Goal: Task Accomplishment & Management: Manage account settings

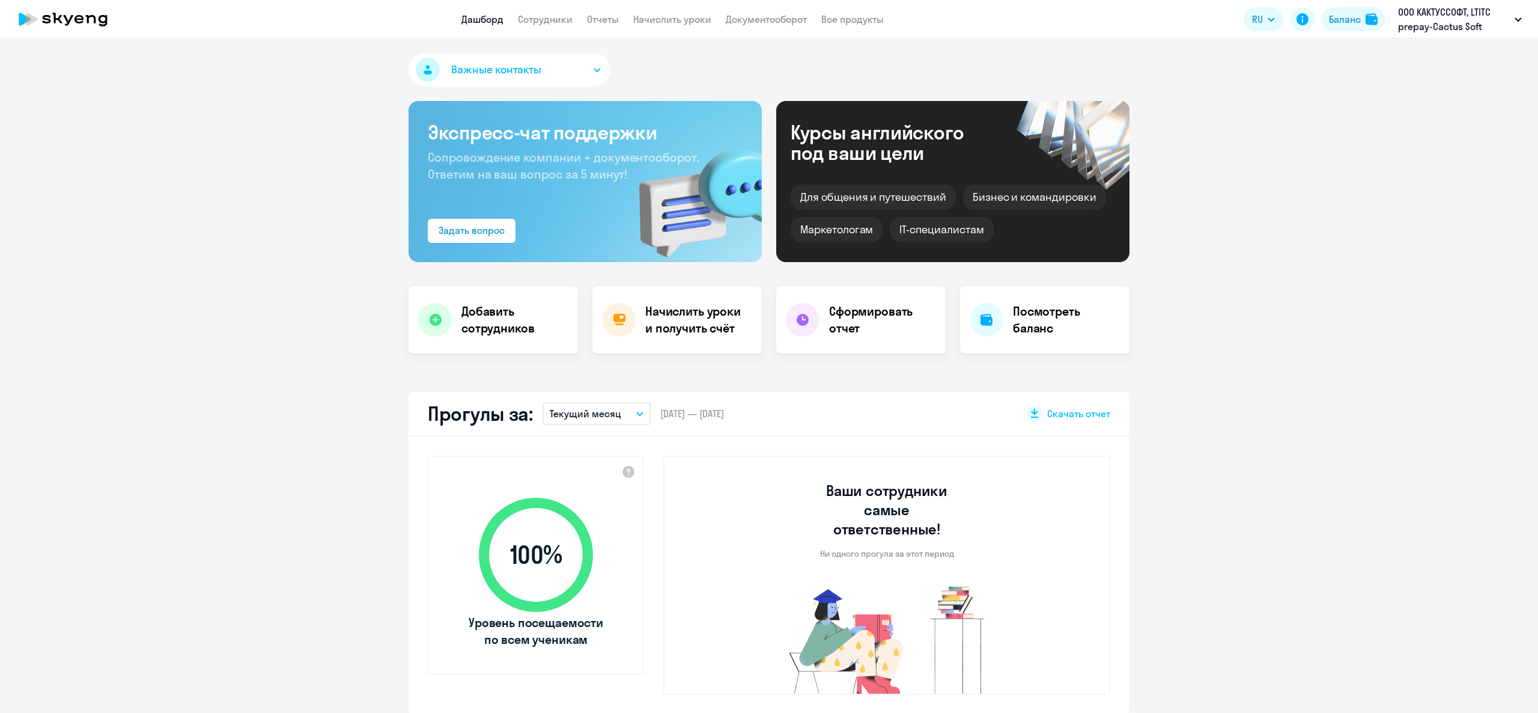
select select "30"
click at [1352, 23] on div "Баланс" at bounding box center [1345, 19] width 32 height 14
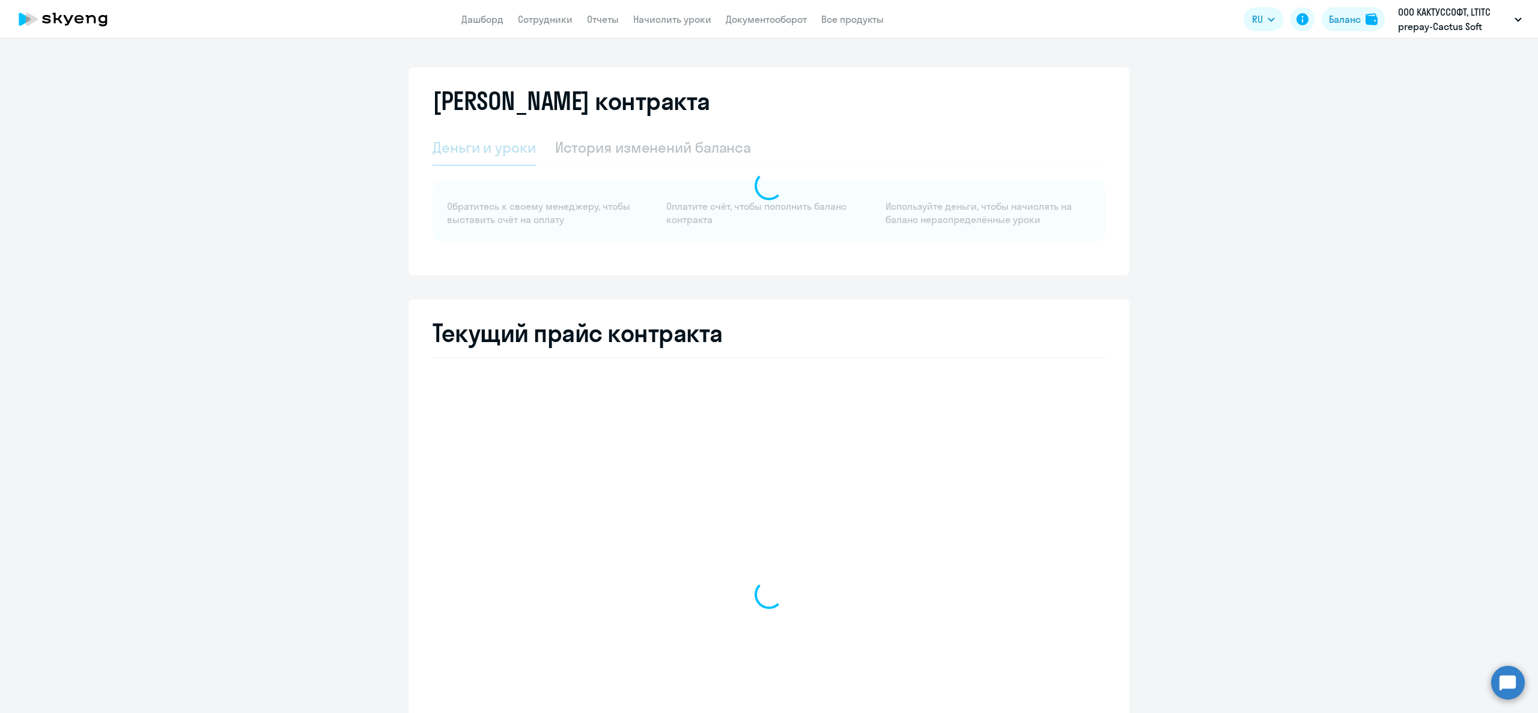
select select "english_adult_not_native_speaker"
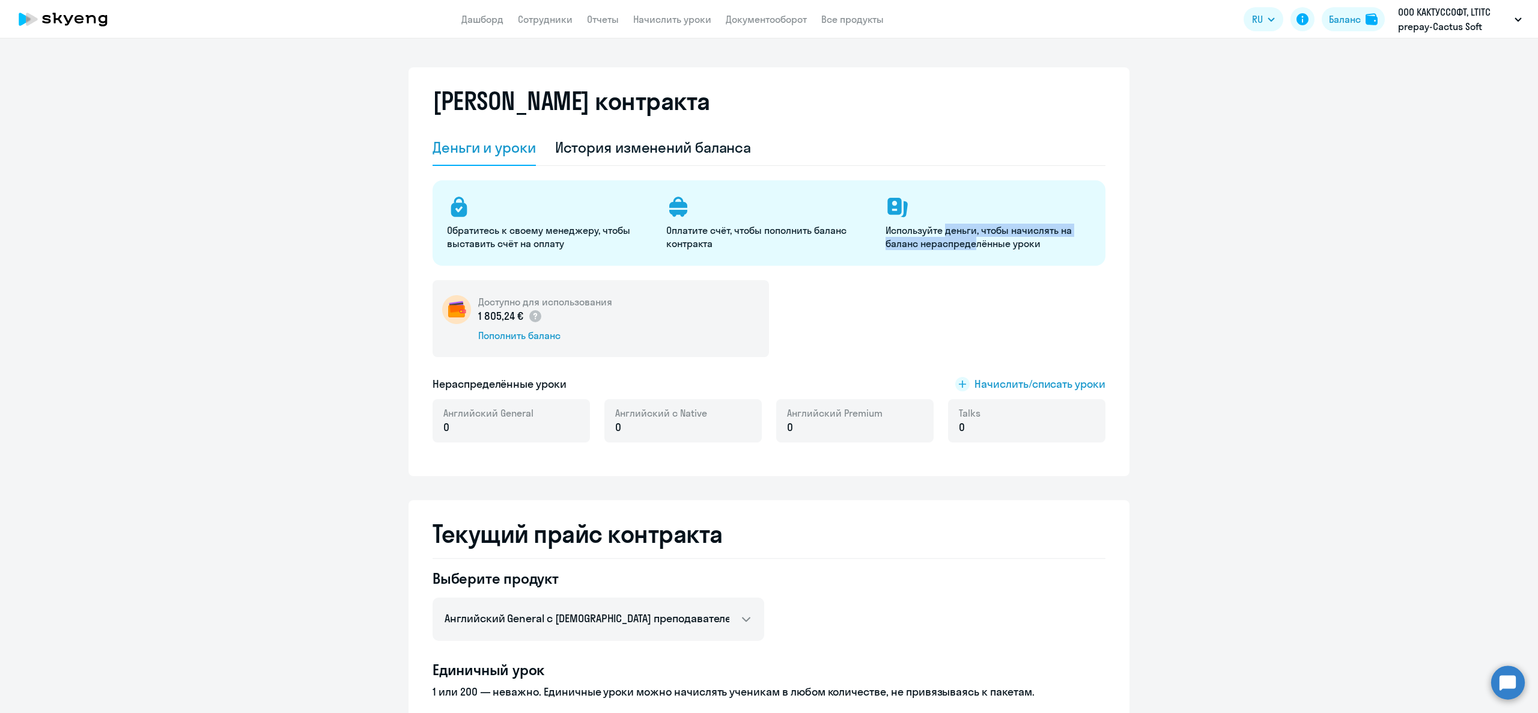
drag, startPoint x: 939, startPoint y: 231, endPoint x: 969, endPoint y: 252, distance: 36.7
click at [969, 252] on div "Обратитесь к своему менеджеру, чтобы выставить счёт на оплату Оплатите счёт, чт…" at bounding box center [769, 222] width 673 height 85
click at [969, 239] on p "Используйте деньги, чтобы начислять на баланс нераспределённые уроки" at bounding box center [988, 237] width 205 height 26
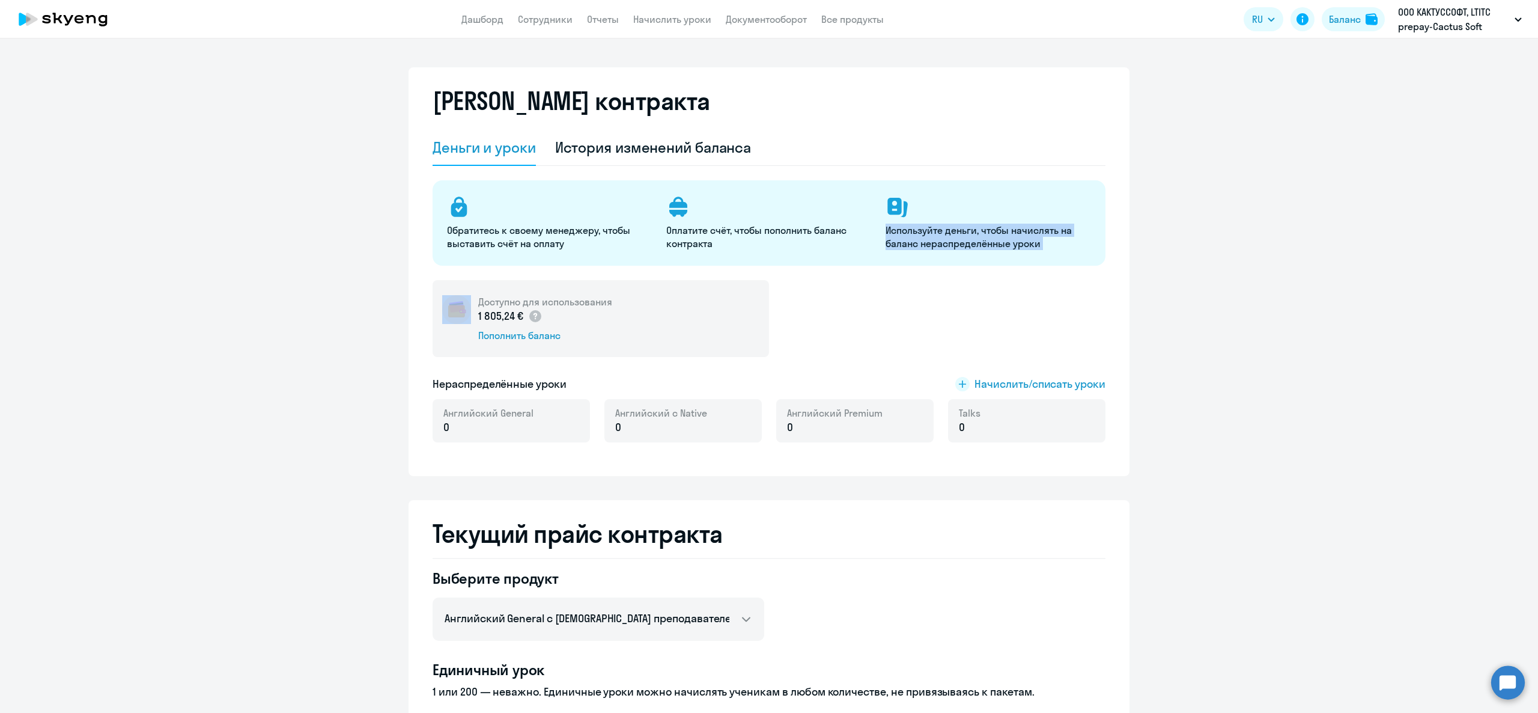
click at [970, 240] on p "Используйте деньги, чтобы начислять на баланс нераспределённые уроки" at bounding box center [988, 237] width 205 height 26
click at [952, 242] on p "Используйте деньги, чтобы начислять на баланс нераспределённые уроки" at bounding box center [988, 237] width 205 height 26
click at [1018, 387] on span "Начислить/списать уроки" at bounding box center [1040, 384] width 131 height 16
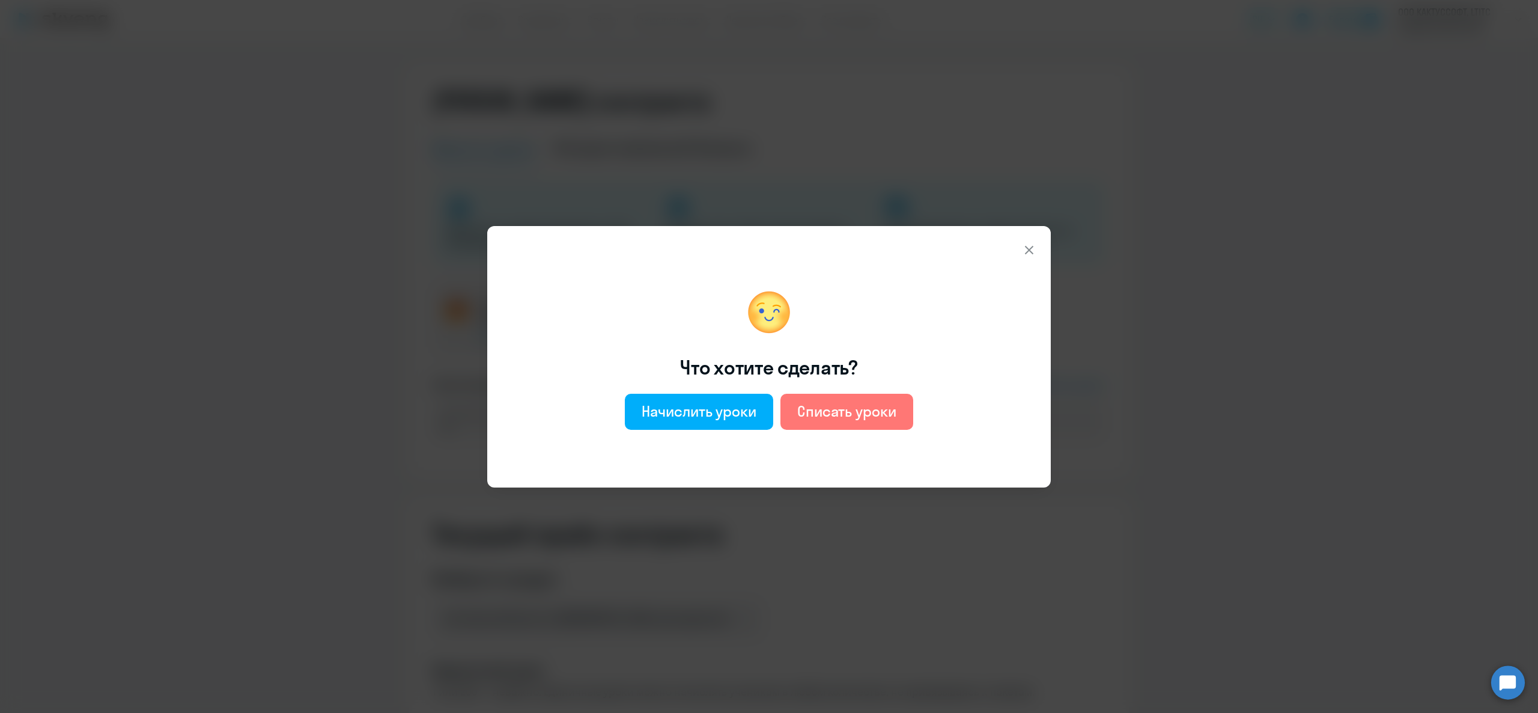
click at [700, 383] on div "Что хотите сделать? Начислить уроки Списать уроки" at bounding box center [756, 356] width 504 height 233
click at [700, 398] on button "Начислить уроки" at bounding box center [699, 412] width 148 height 36
select select "english_adult_not_native_speaker"
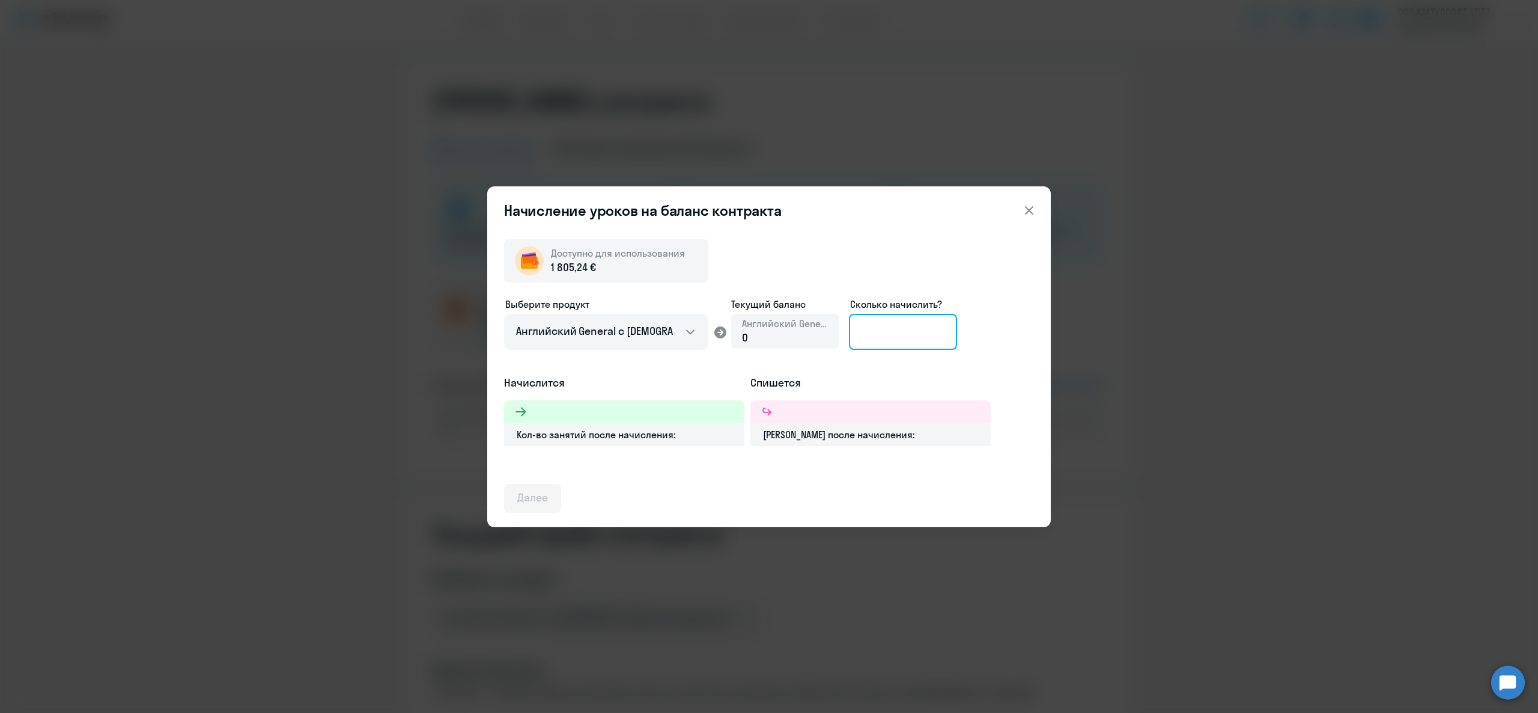
click at [907, 341] on input at bounding box center [903, 332] width 108 height 36
type input "2"
type input "168"
click at [1031, 211] on icon at bounding box center [1029, 210] width 14 height 14
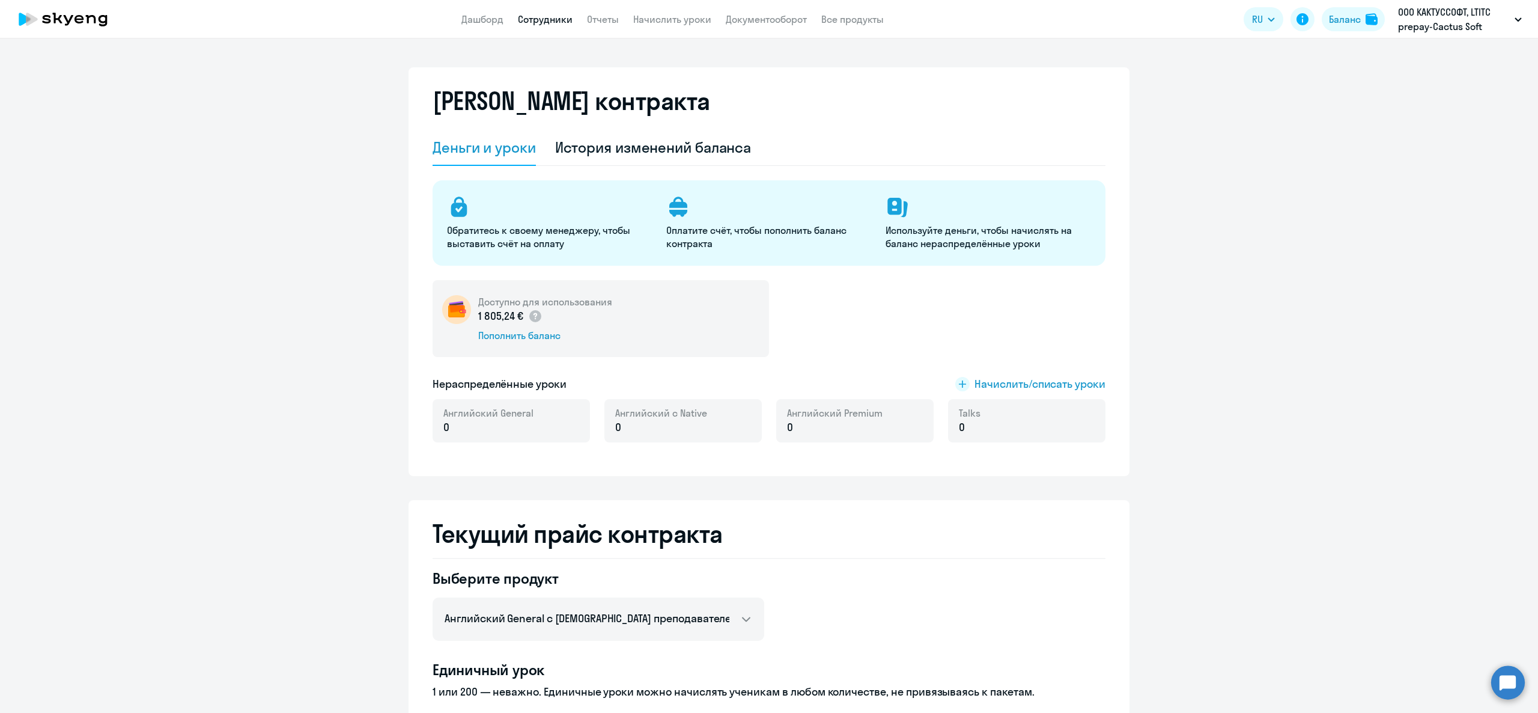
click at [547, 16] on link "Сотрудники" at bounding box center [545, 19] width 55 height 12
select select "30"
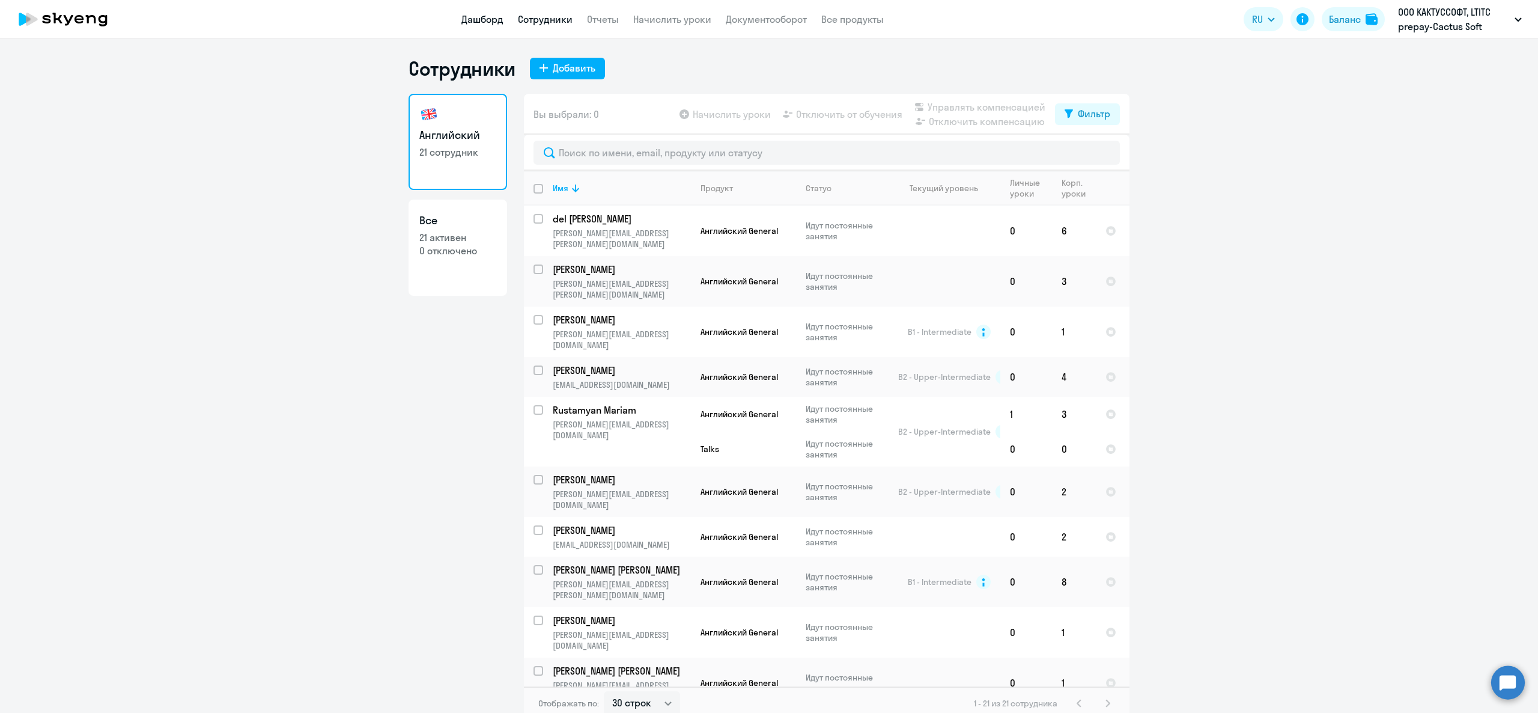
click at [501, 21] on link "Дашборд" at bounding box center [483, 19] width 42 height 12
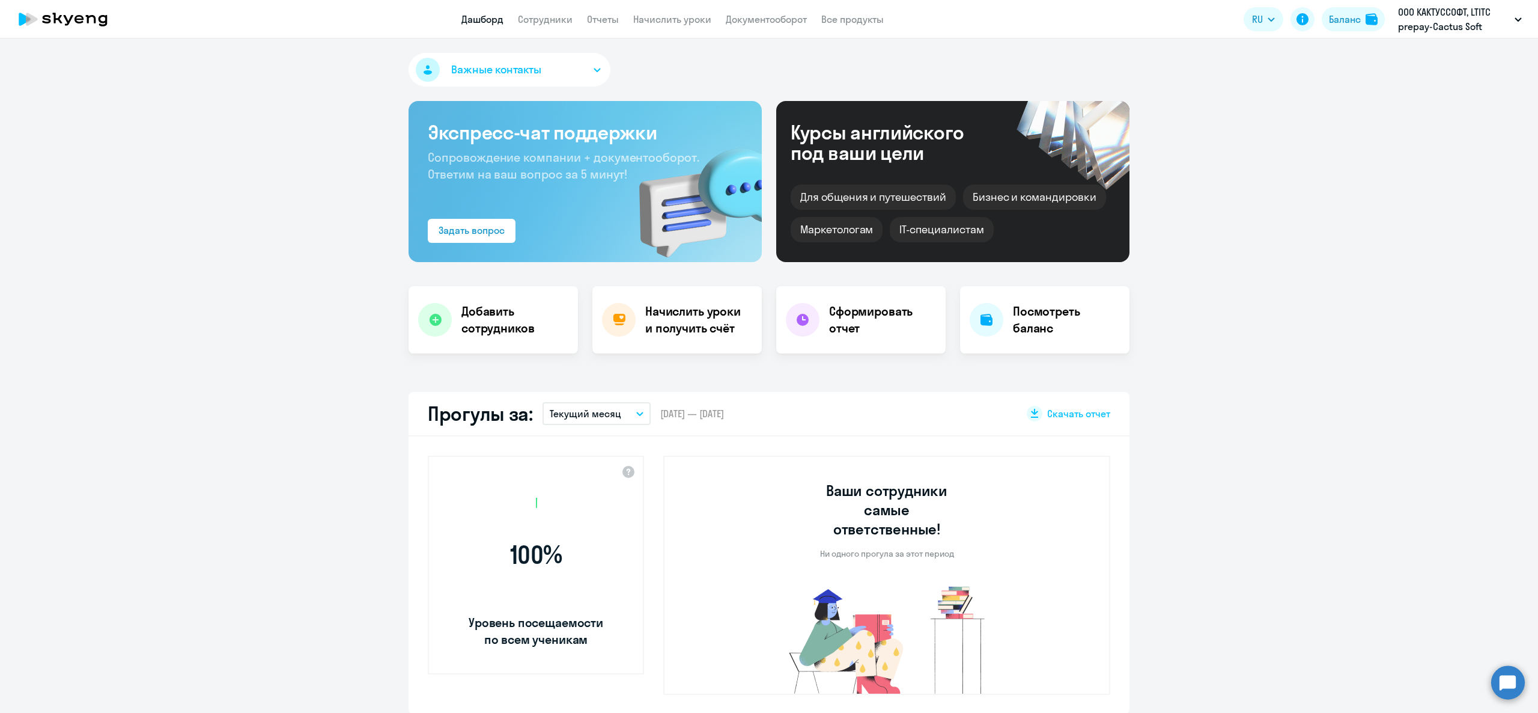
select select "30"
click at [1323, 19] on button "Баланс" at bounding box center [1353, 19] width 63 height 24
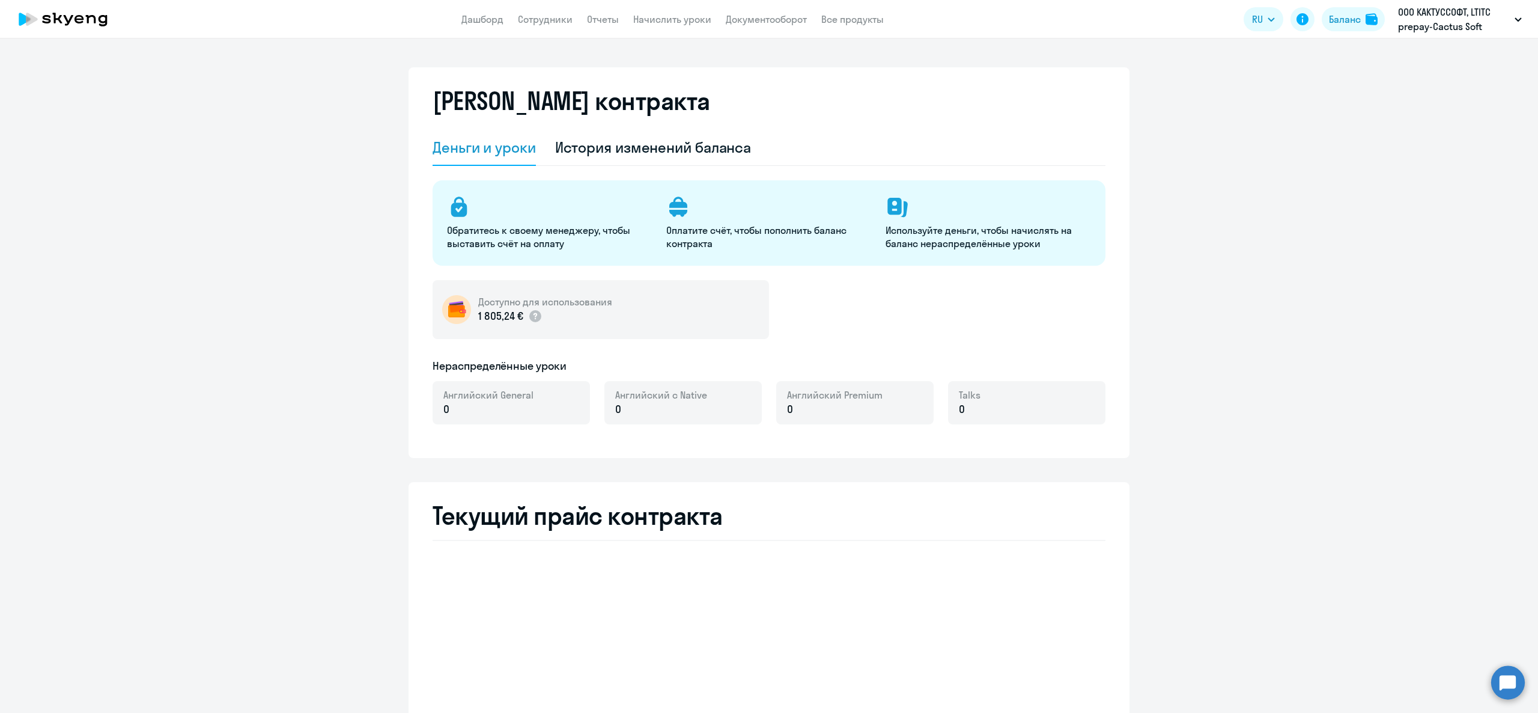
select select "english_adult_not_native_speaker"
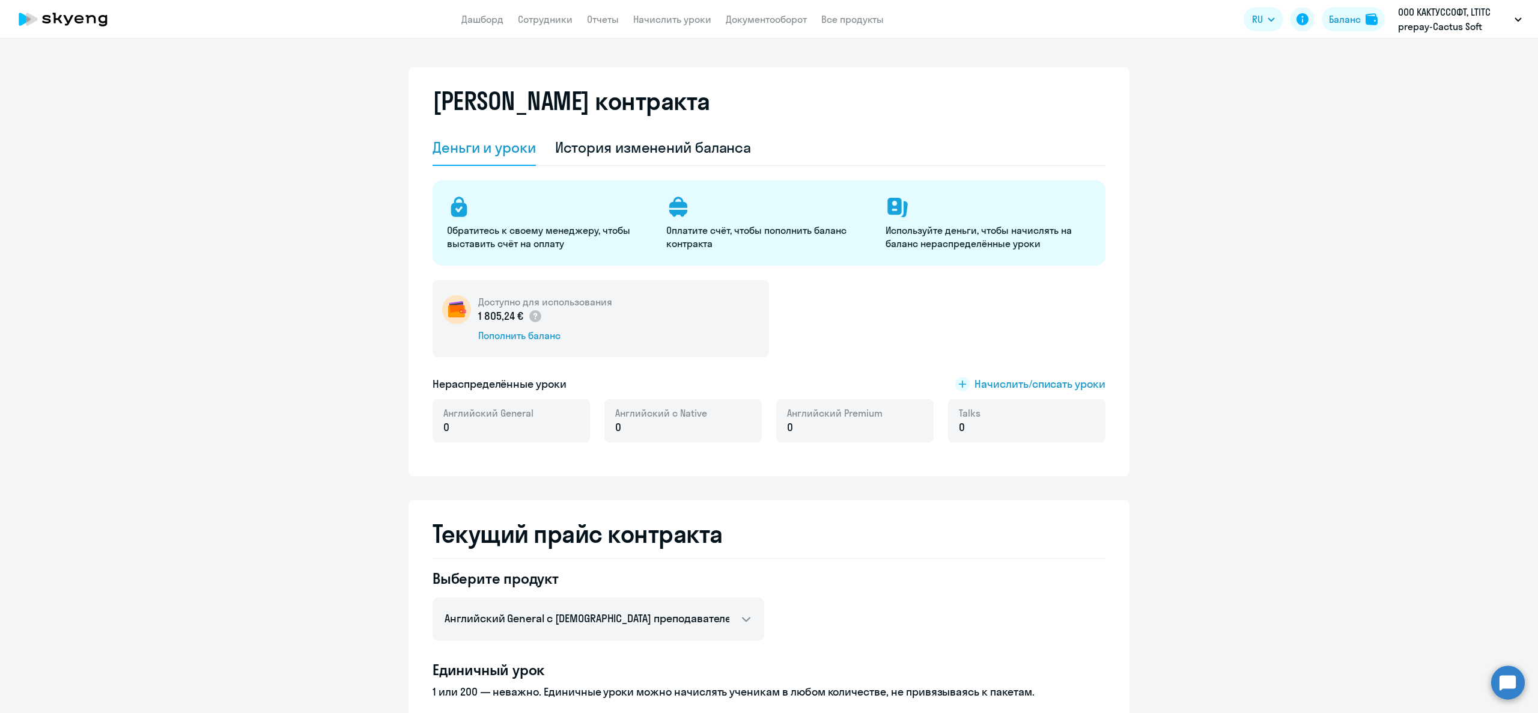
click at [669, 29] on app-header "Дашборд Сотрудники Отчеты Начислить уроки Документооборот Все продукты Дашборд …" at bounding box center [769, 19] width 1538 height 38
drag, startPoint x: 669, startPoint y: 29, endPoint x: 660, endPoint y: 17, distance: 15.0
click at [660, 17] on link "Начислить уроки" at bounding box center [672, 19] width 78 height 12
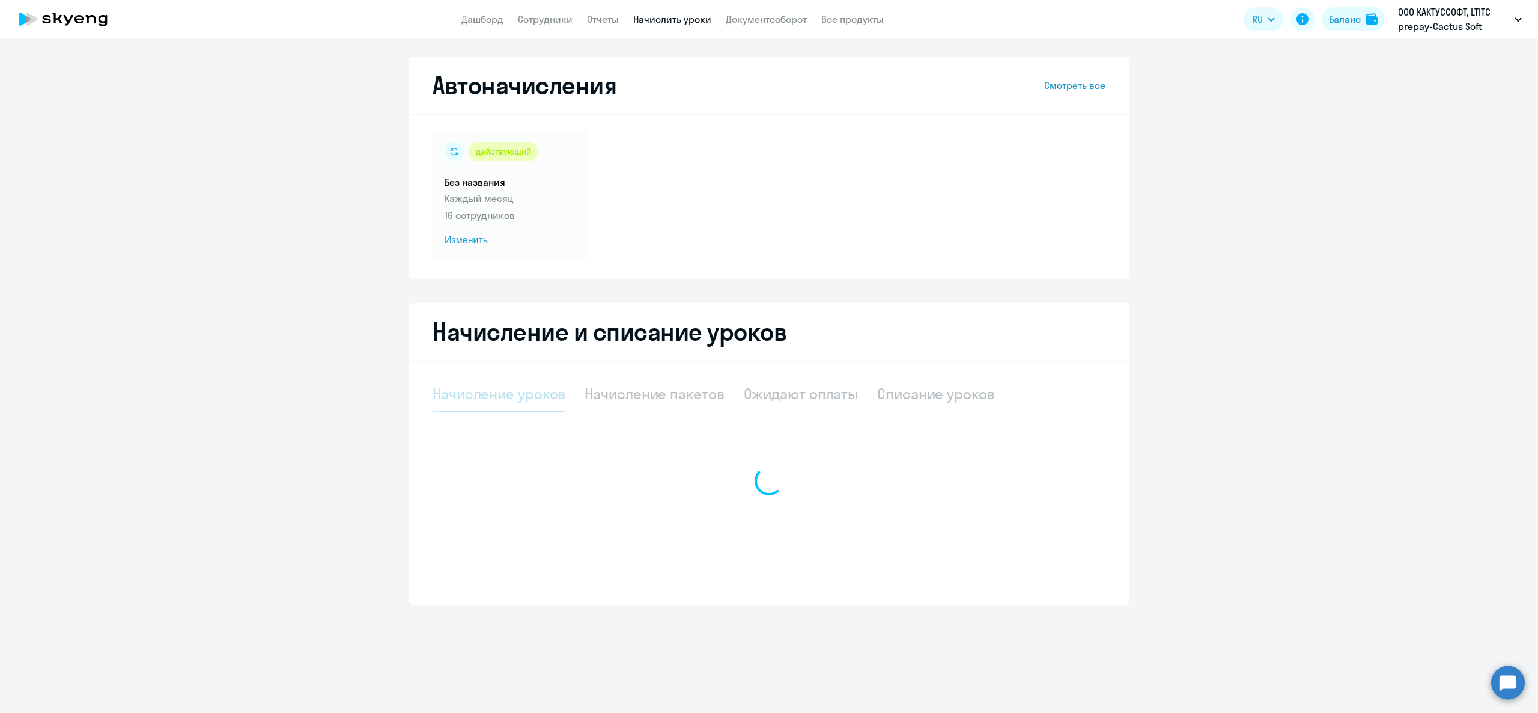
click at [660, 17] on link "Начислить уроки" at bounding box center [672, 19] width 78 height 12
select select "10"
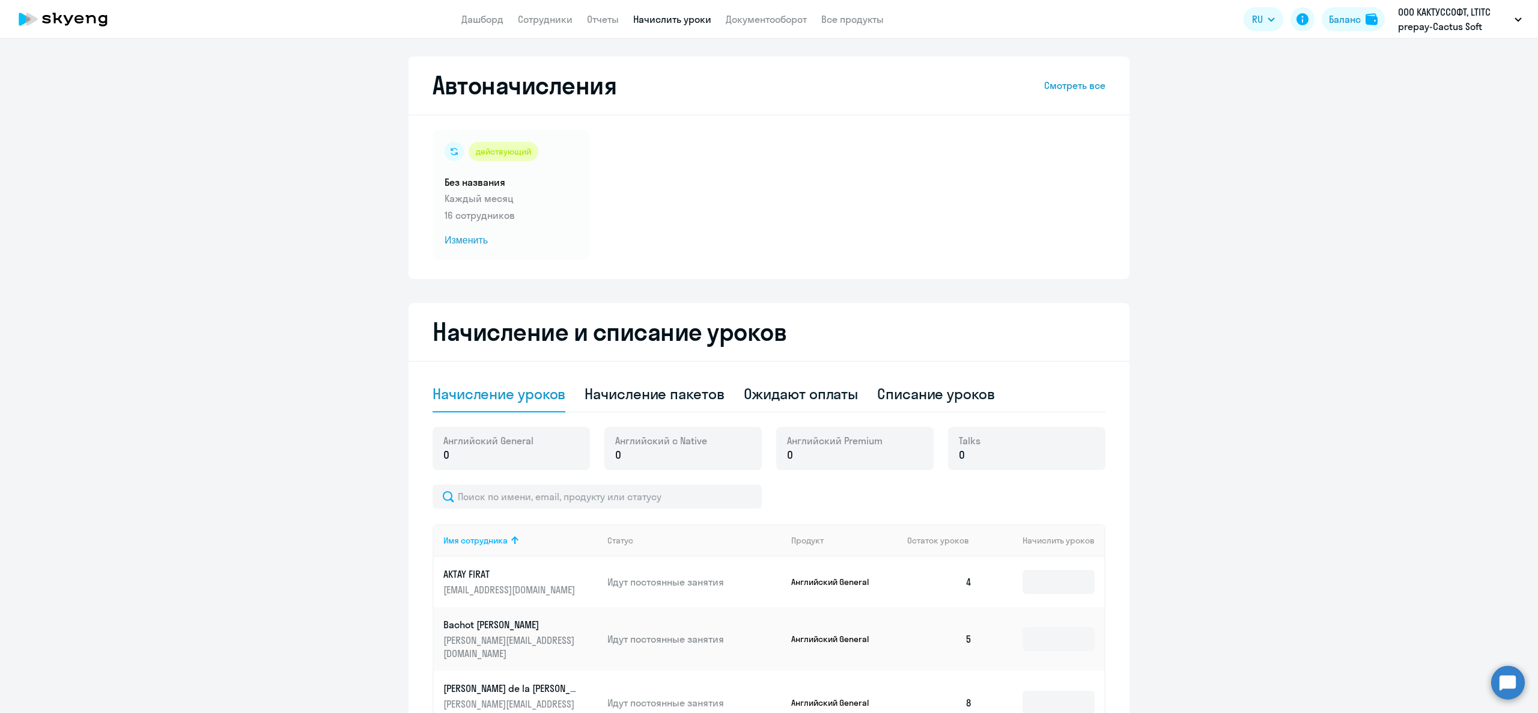
click at [768, 28] on app-header "Дашборд Сотрудники Отчеты Начислить уроки Документооборот Все продукты Дашборд …" at bounding box center [769, 19] width 1538 height 38
click at [1034, 598] on td at bounding box center [1043, 581] width 123 height 50
drag, startPoint x: 1034, startPoint y: 591, endPoint x: 1236, endPoint y: 662, distance: 214.0
click at [1236, 662] on ng-component "Автоначисления Смотреть все действующий Без названия Каждый месяц 16 сотруднико…" at bounding box center [769, 590] width 1538 height 1069
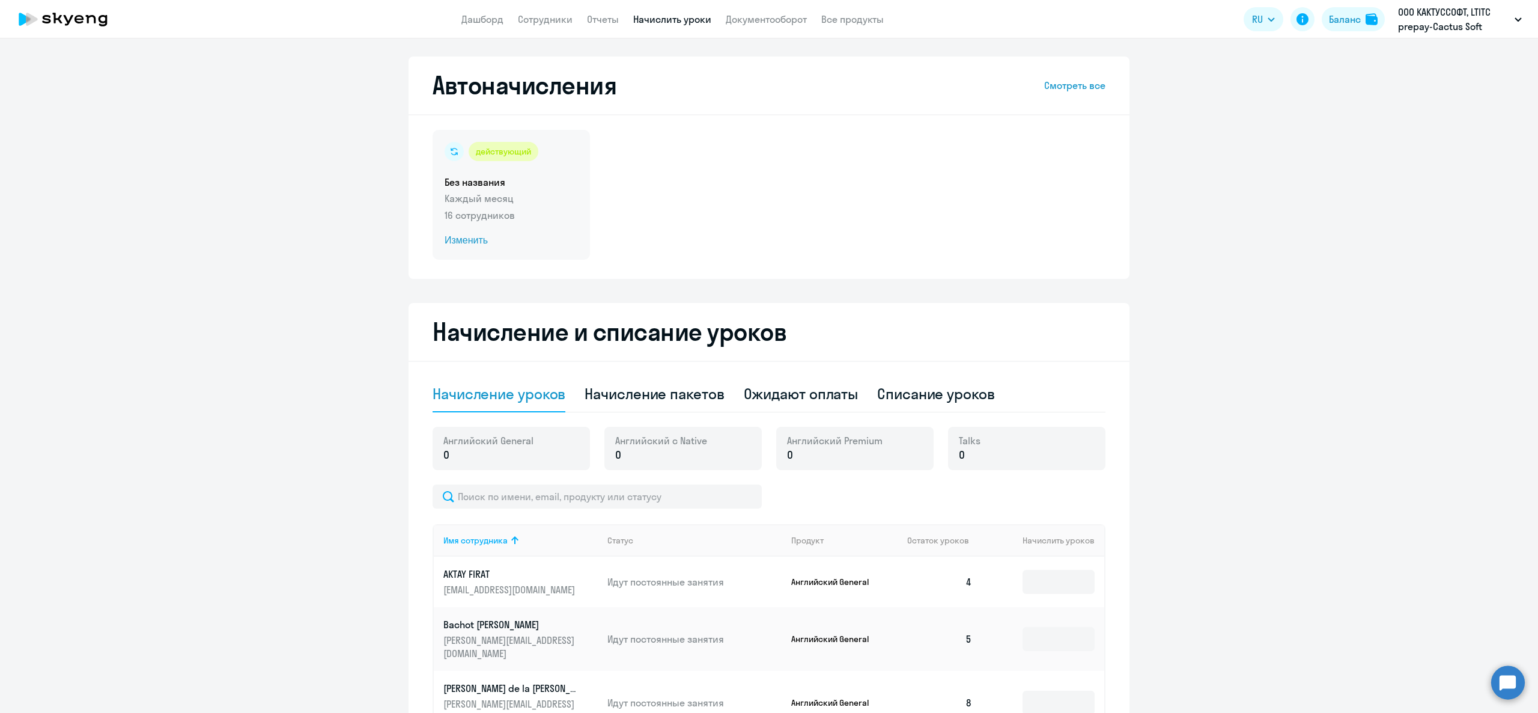
click at [517, 214] on p "16 сотрудников" at bounding box center [511, 215] width 133 height 14
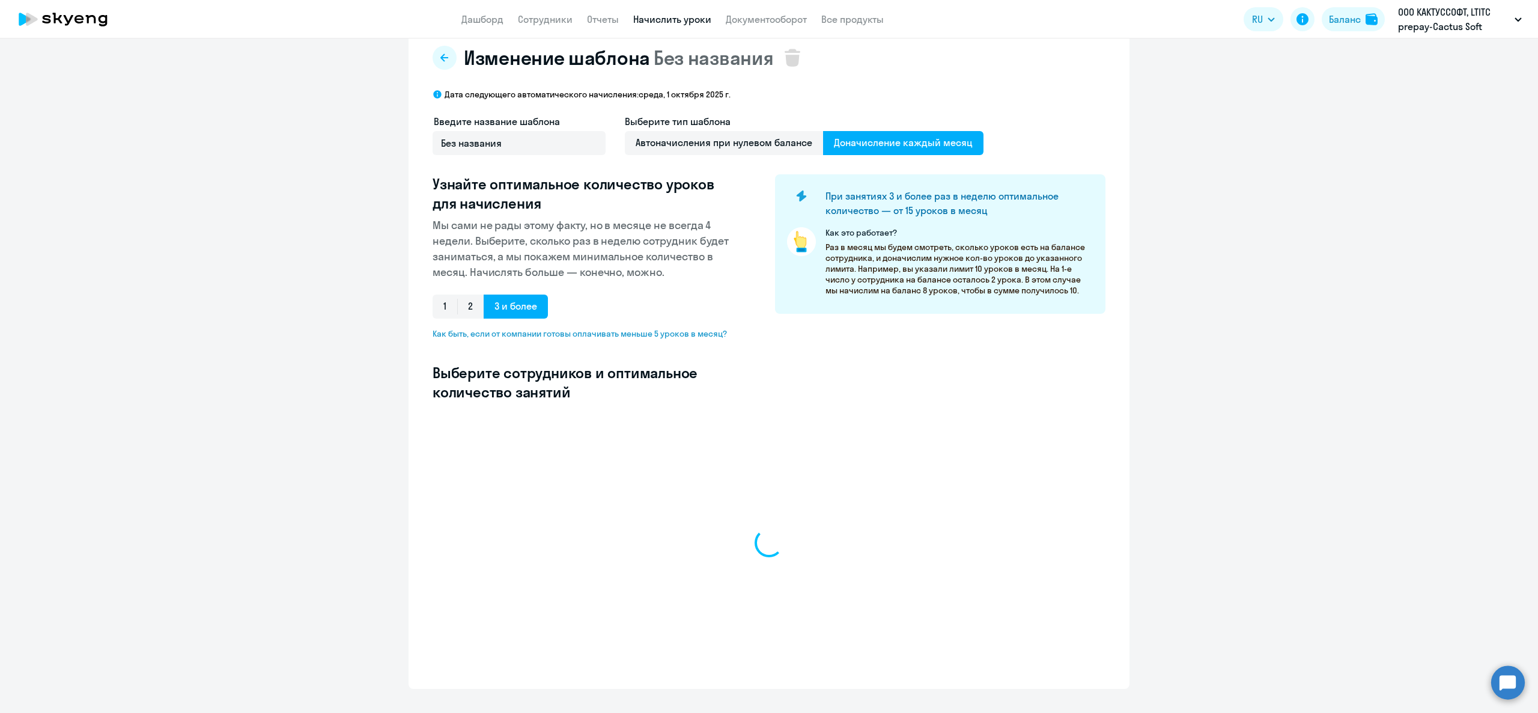
select select "10"
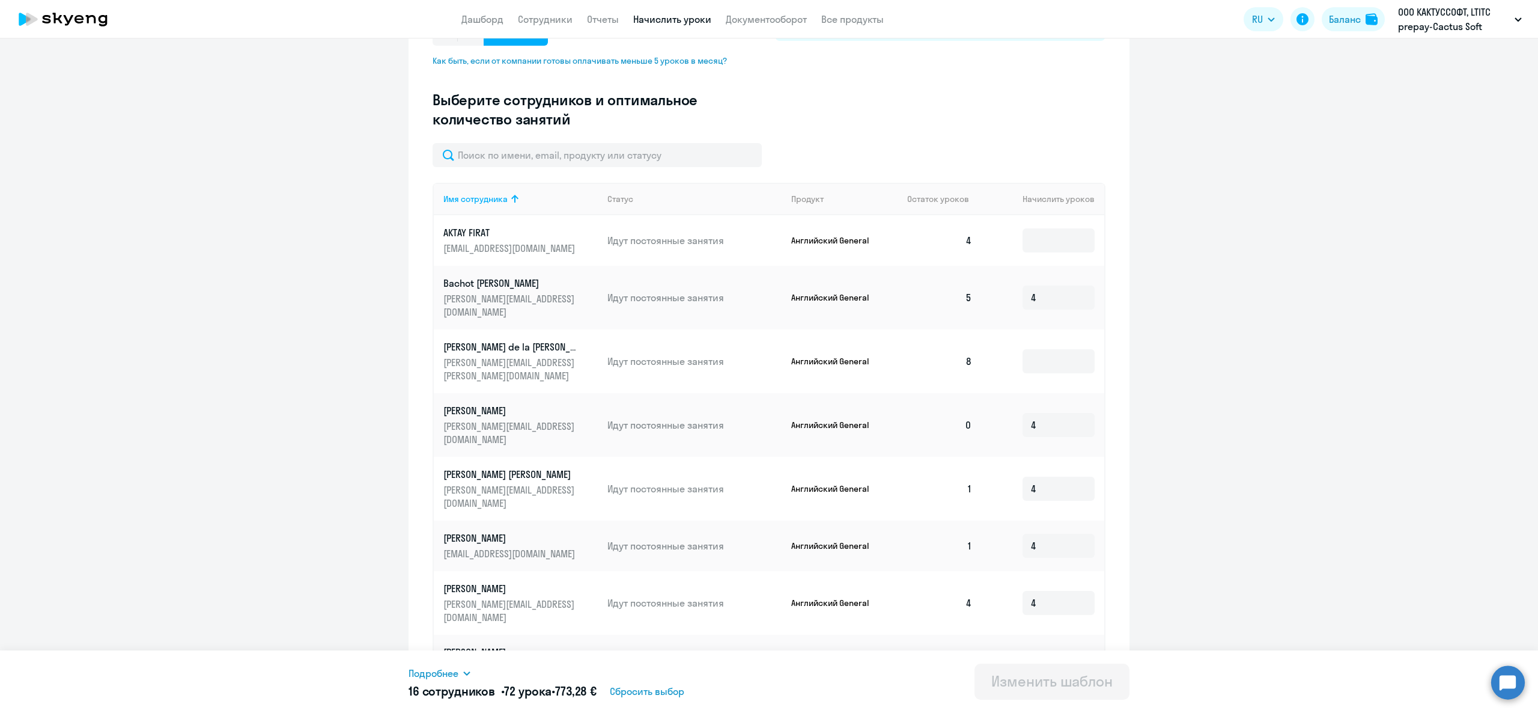
scroll to position [414, 0]
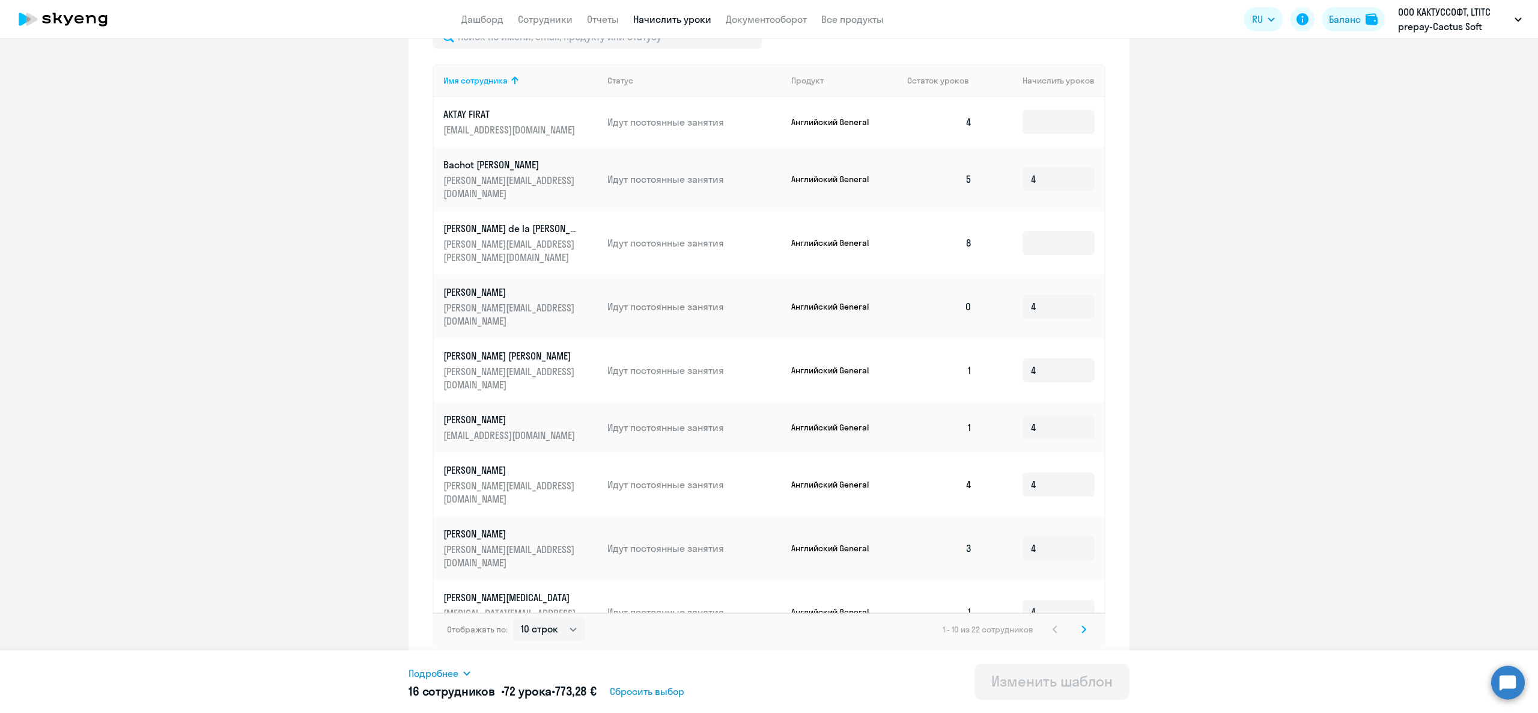
click at [1077, 633] on svg-icon at bounding box center [1084, 629] width 14 height 14
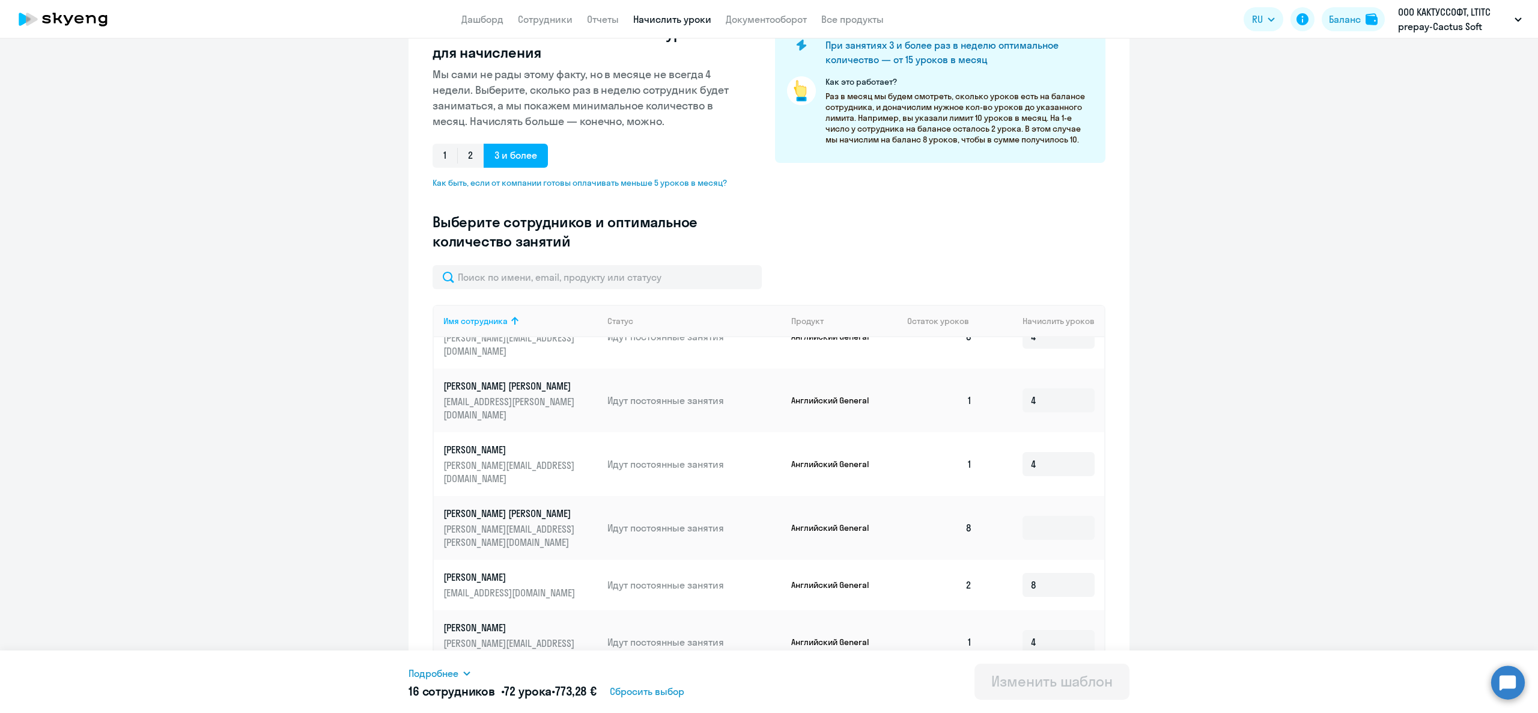
scroll to position [0, 0]
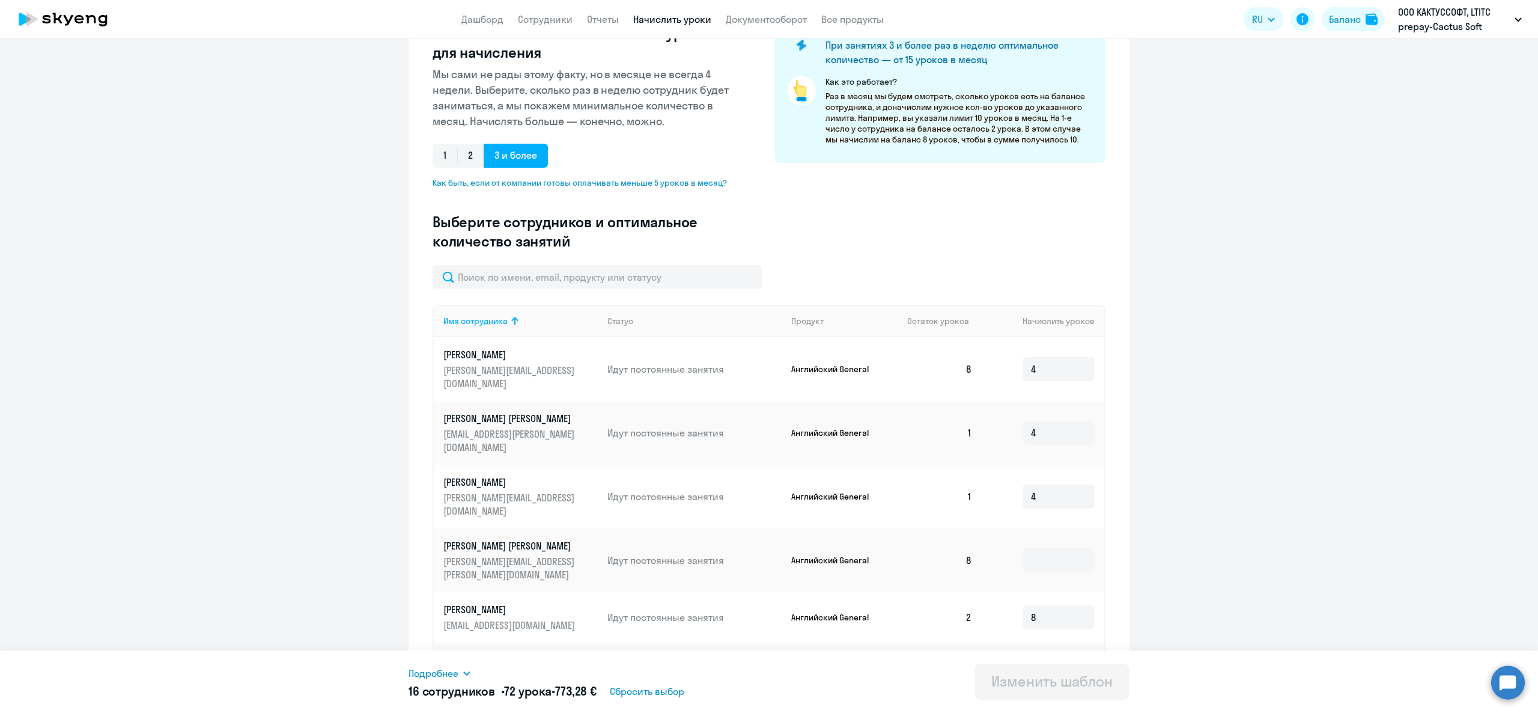
click at [656, 24] on link "Начислить уроки" at bounding box center [672, 19] width 78 height 12
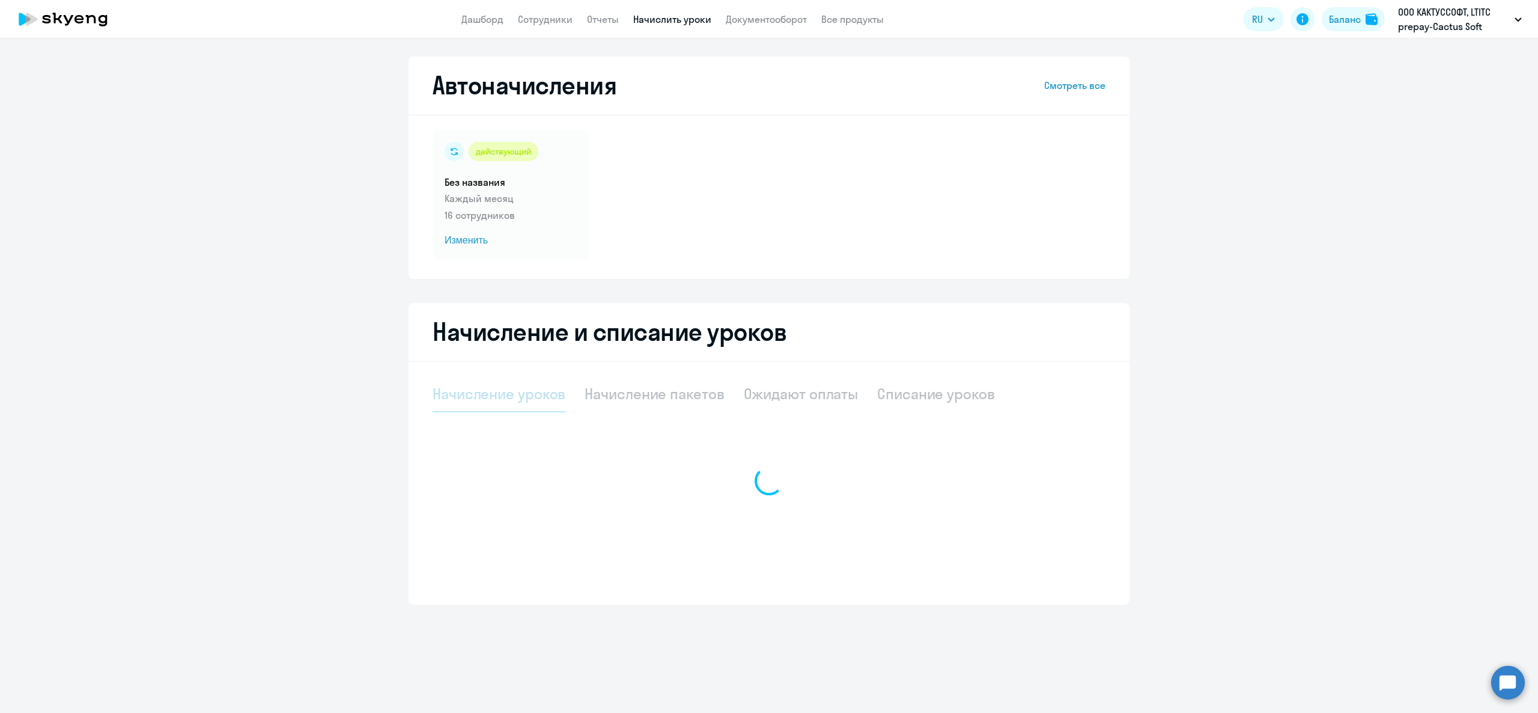
select select "10"
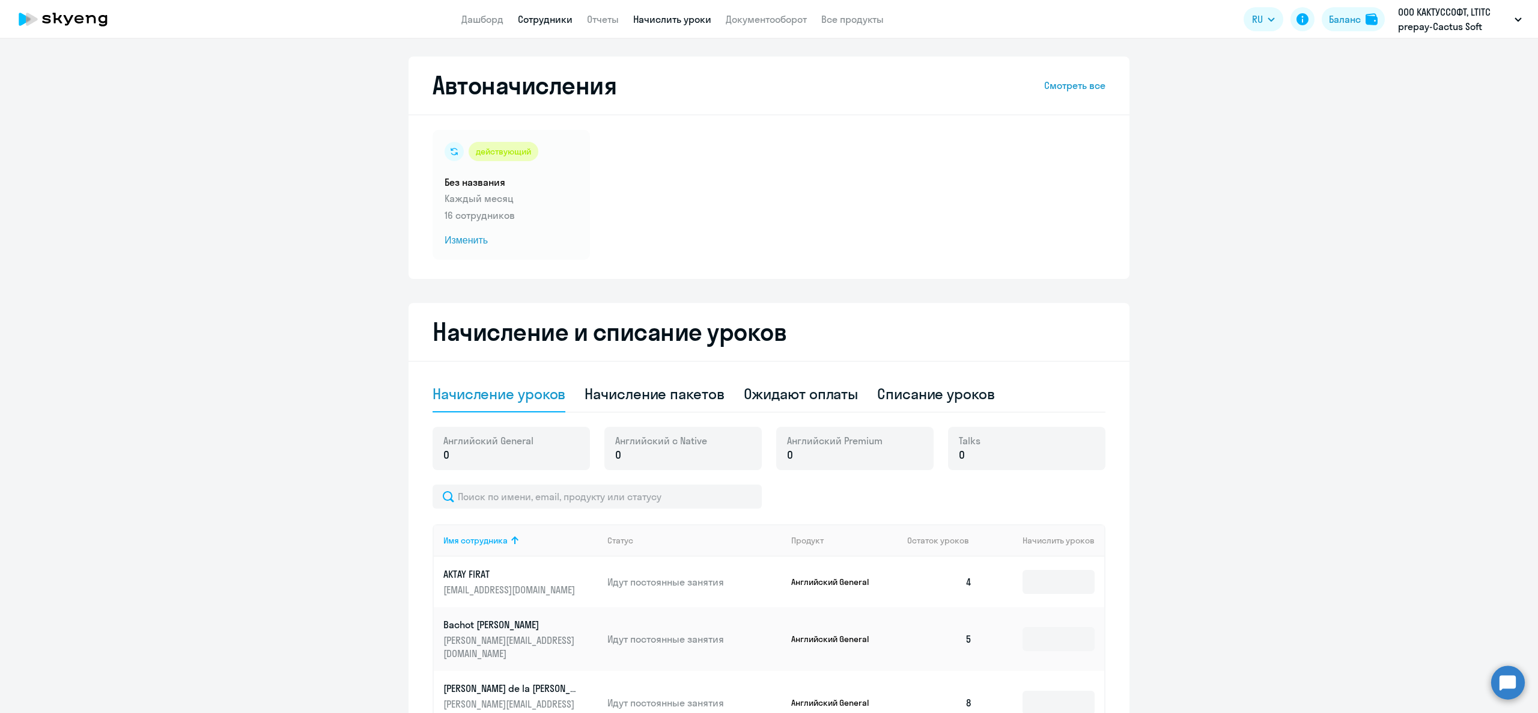
click at [529, 14] on link "Сотрудники" at bounding box center [545, 19] width 55 height 12
select select "30"
